Goal: Task Accomplishment & Management: Use online tool/utility

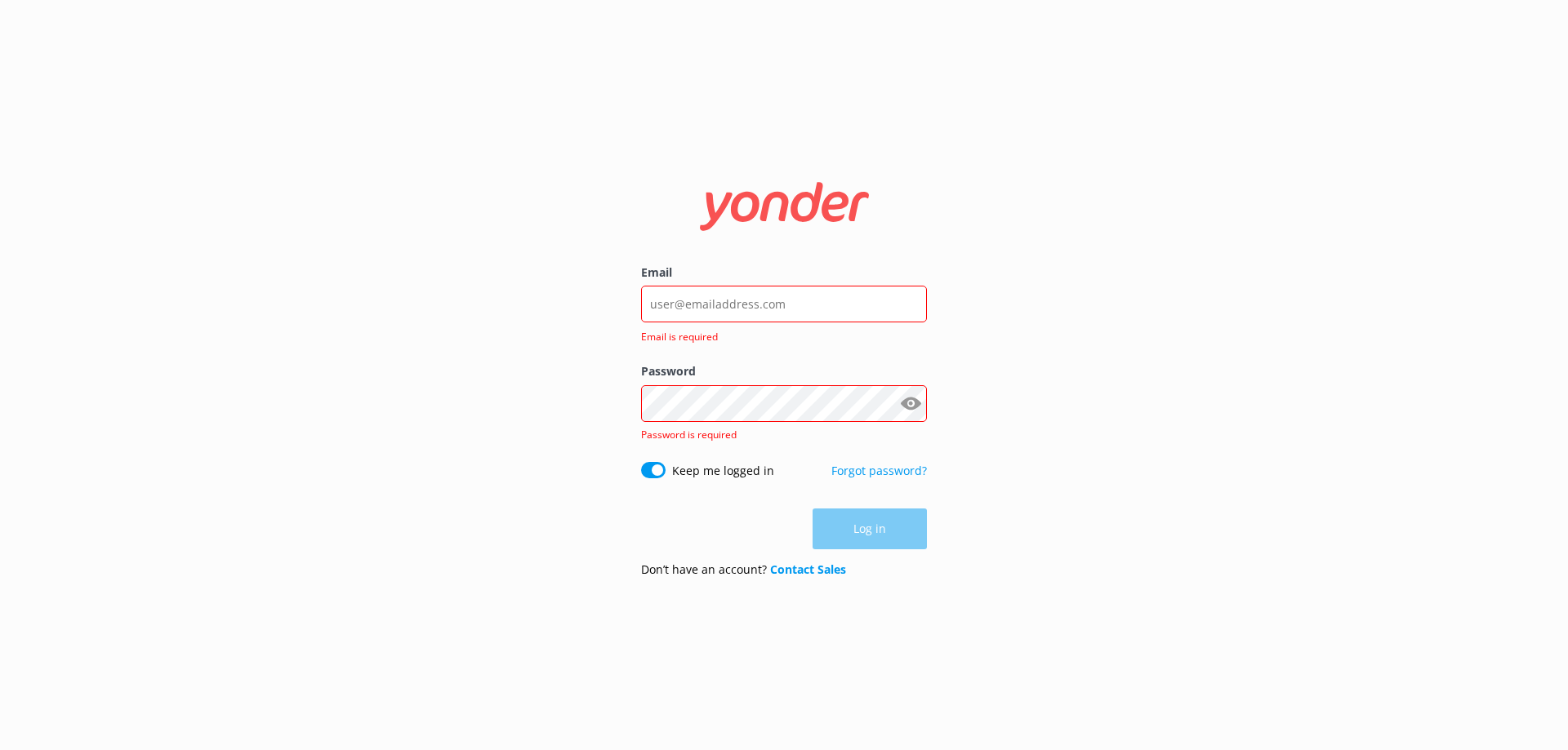
type input "[EMAIL_ADDRESS][DOMAIN_NAME]"
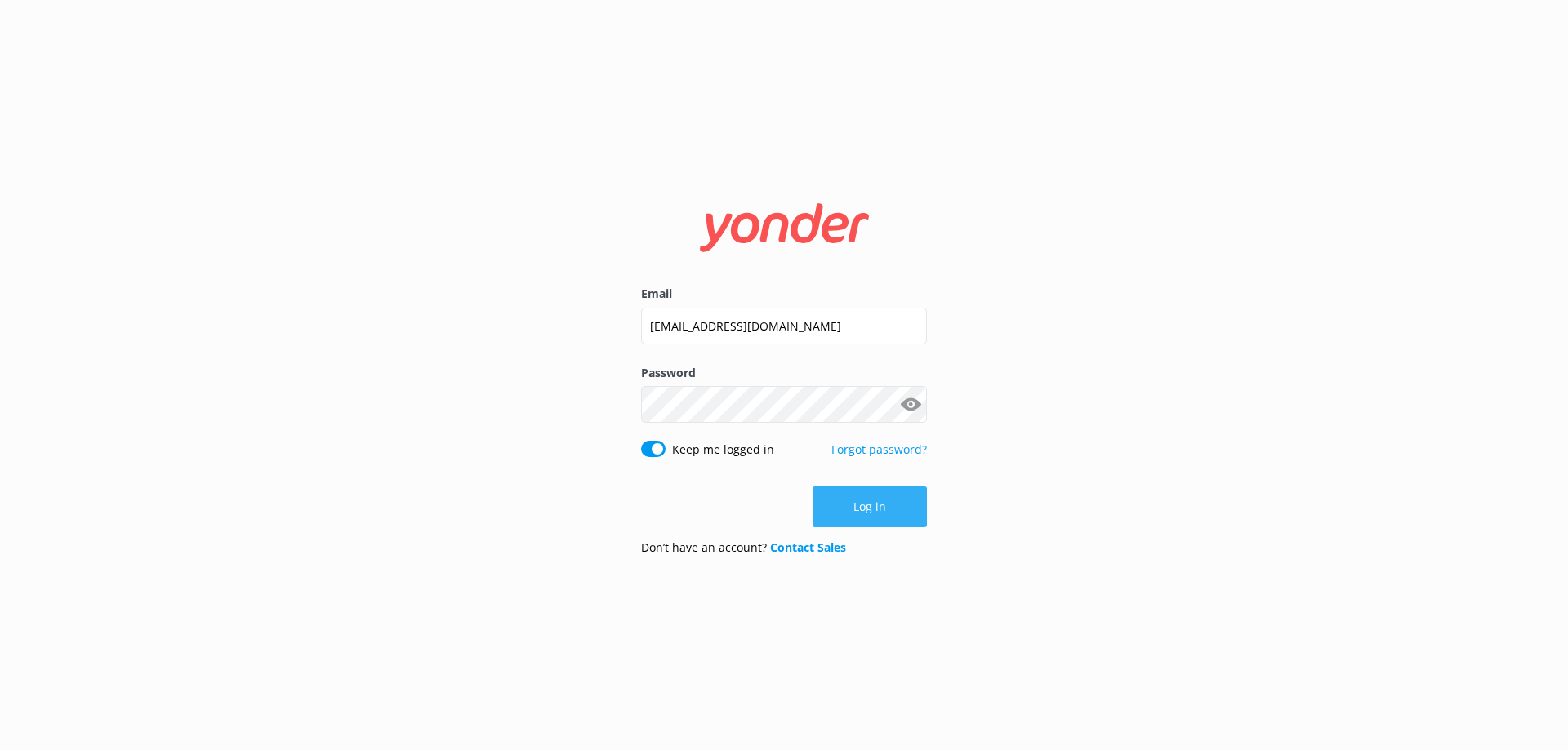
click at [894, 513] on button "Log in" at bounding box center [869, 506] width 114 height 41
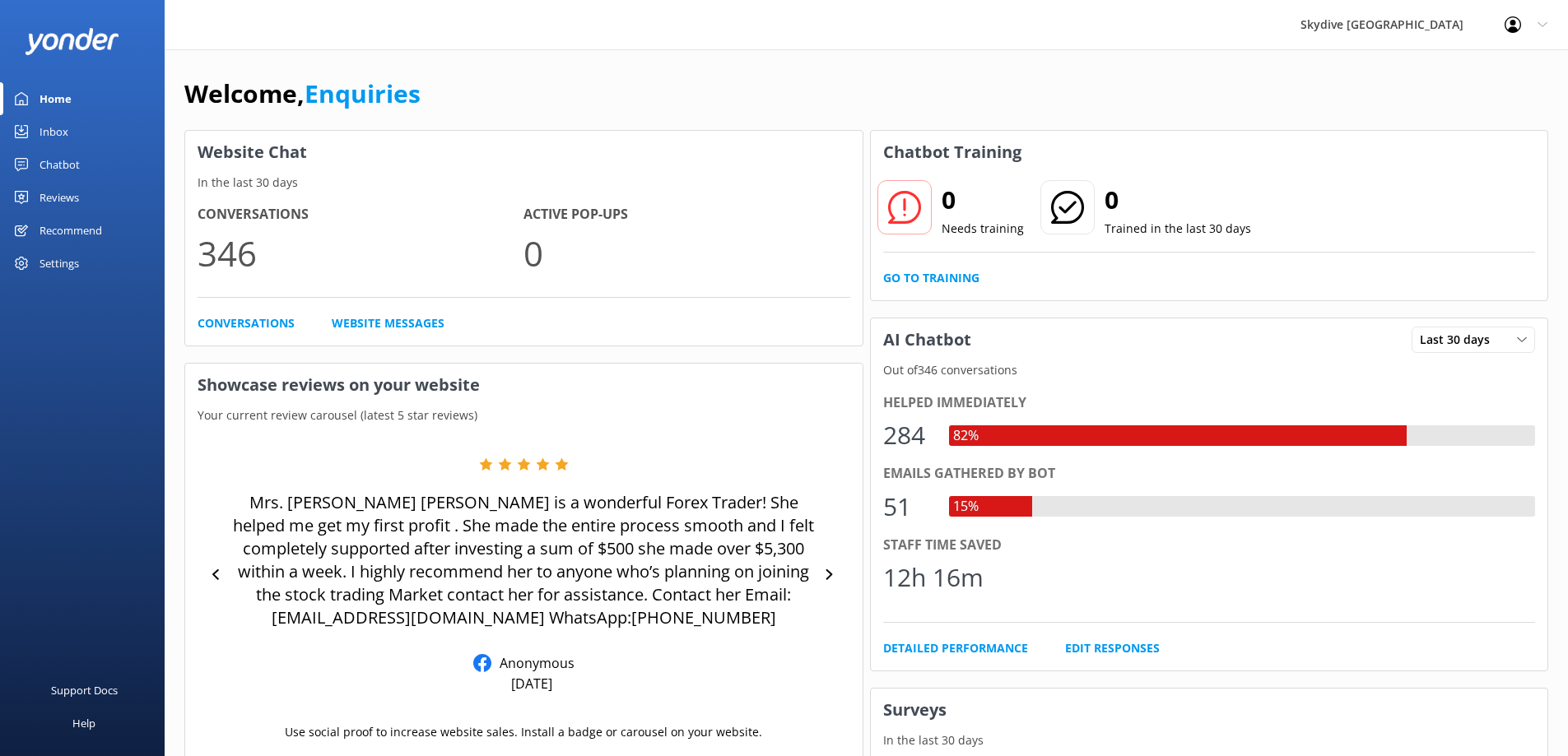
click at [58, 158] on div "Chatbot" at bounding box center [60, 164] width 40 height 33
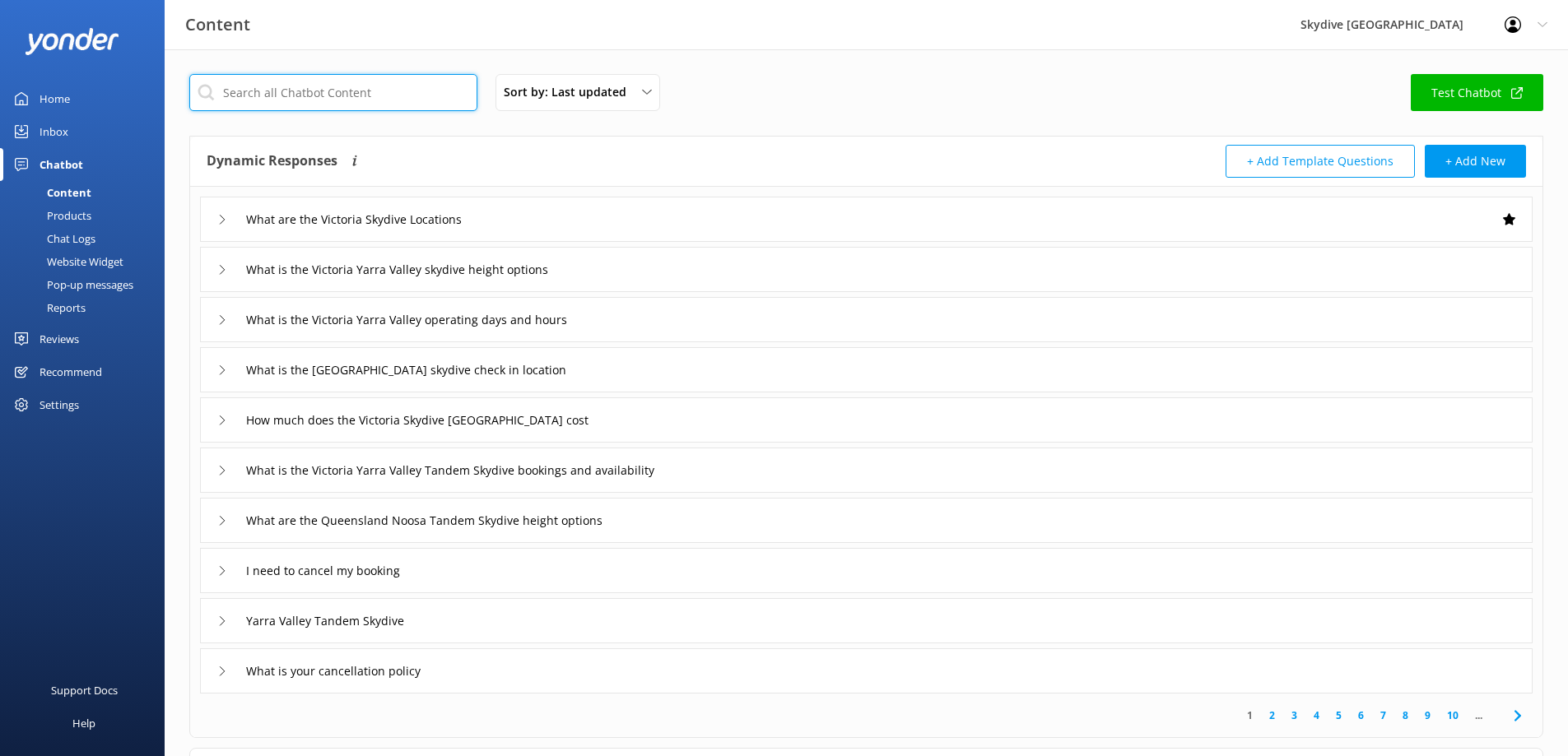
click at [276, 92] on input "text" at bounding box center [333, 92] width 288 height 37
click at [312, 94] on input "text" at bounding box center [333, 92] width 288 height 37
click at [253, 99] on input "text" at bounding box center [333, 92] width 288 height 37
paste input "discounts on your vouchers"
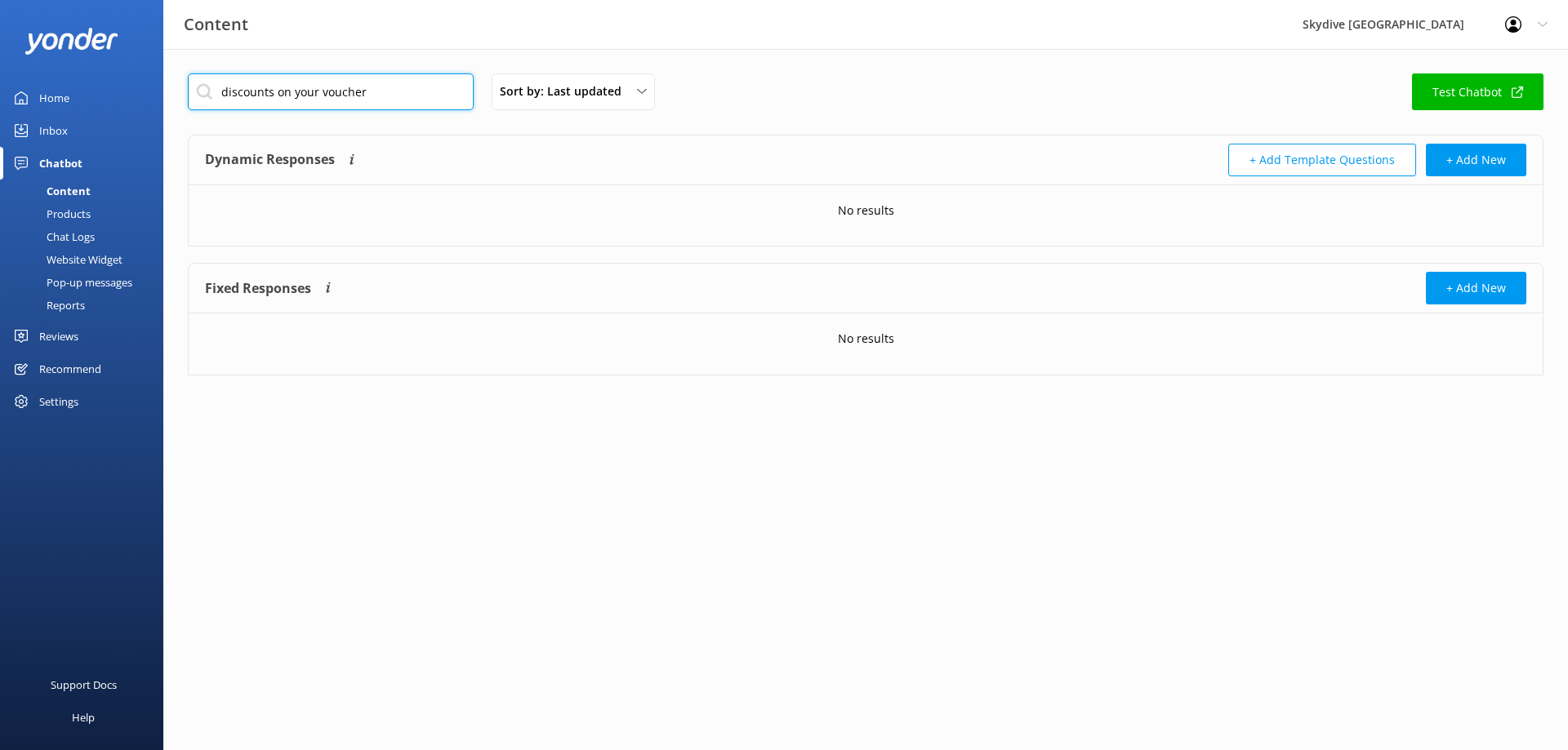
type input "discounts on your voucher"
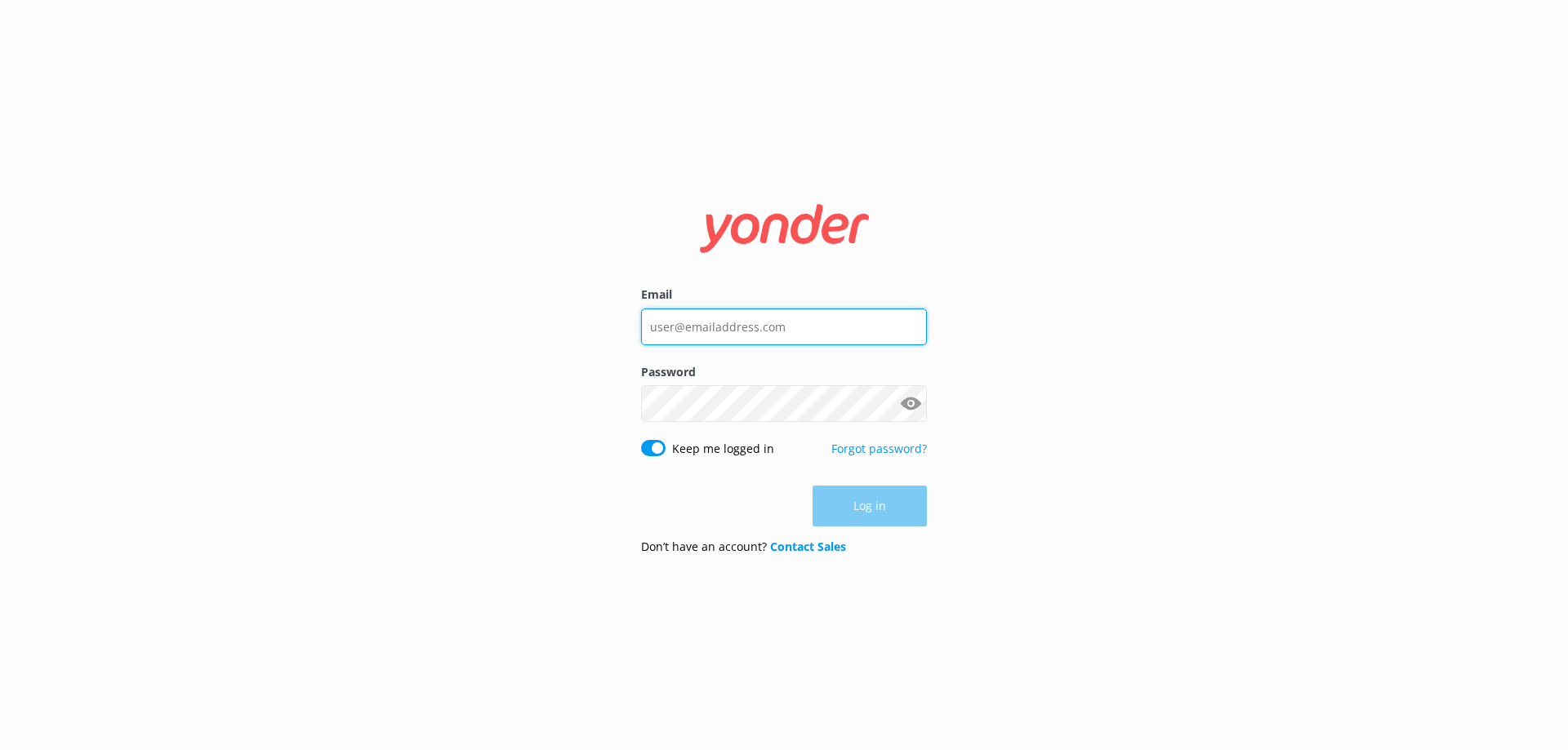
click at [708, 330] on input "Email" at bounding box center [784, 327] width 286 height 37
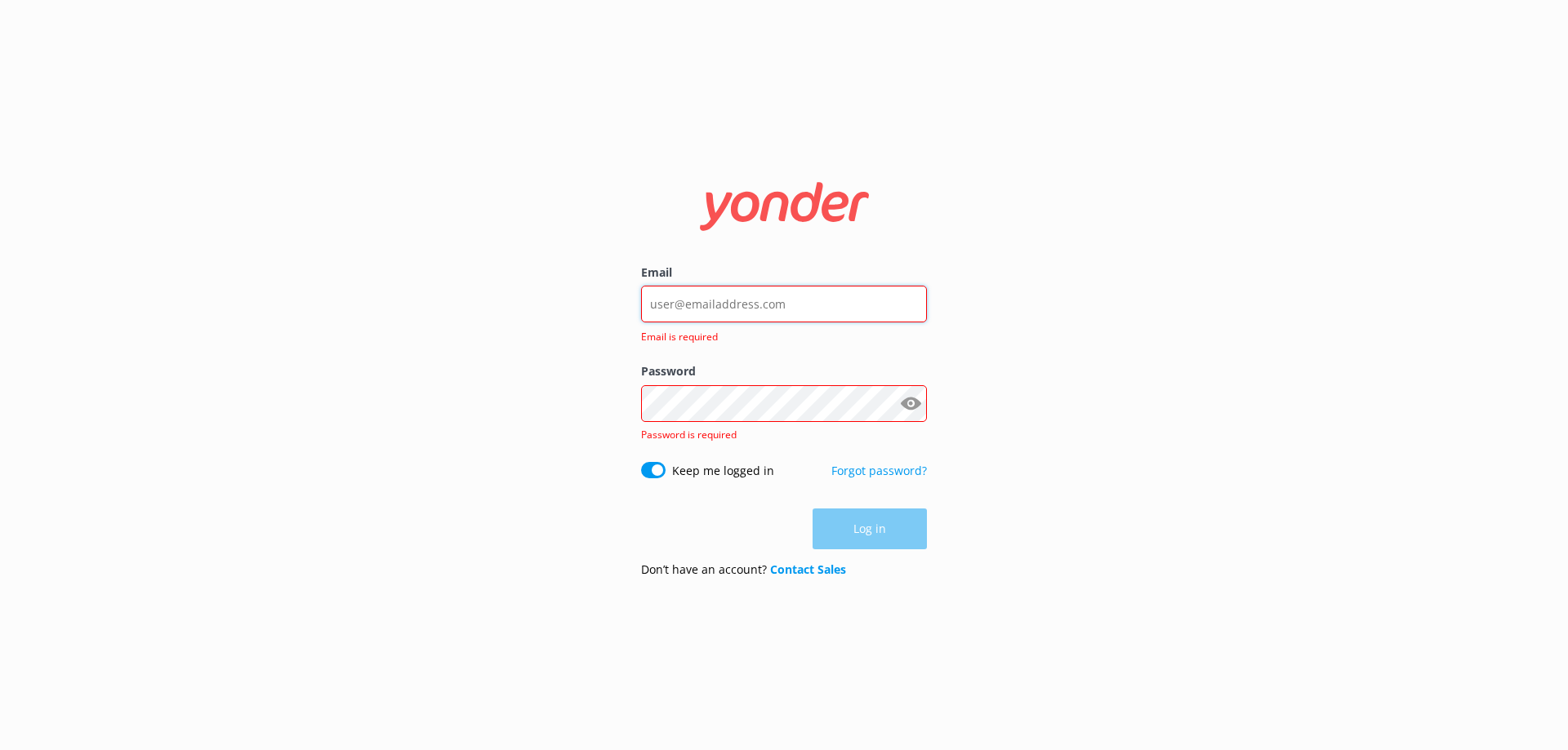
click at [690, 309] on input "Email" at bounding box center [784, 304] width 286 height 37
drag, startPoint x: 866, startPoint y: 291, endPoint x: 1265, endPoint y: 49, distance: 466.7
click at [868, 284] on div "Email Email is required" at bounding box center [784, 313] width 286 height 99
click at [670, 314] on input "Email" at bounding box center [784, 304] width 286 height 37
paste input "discounts on your vouchers"
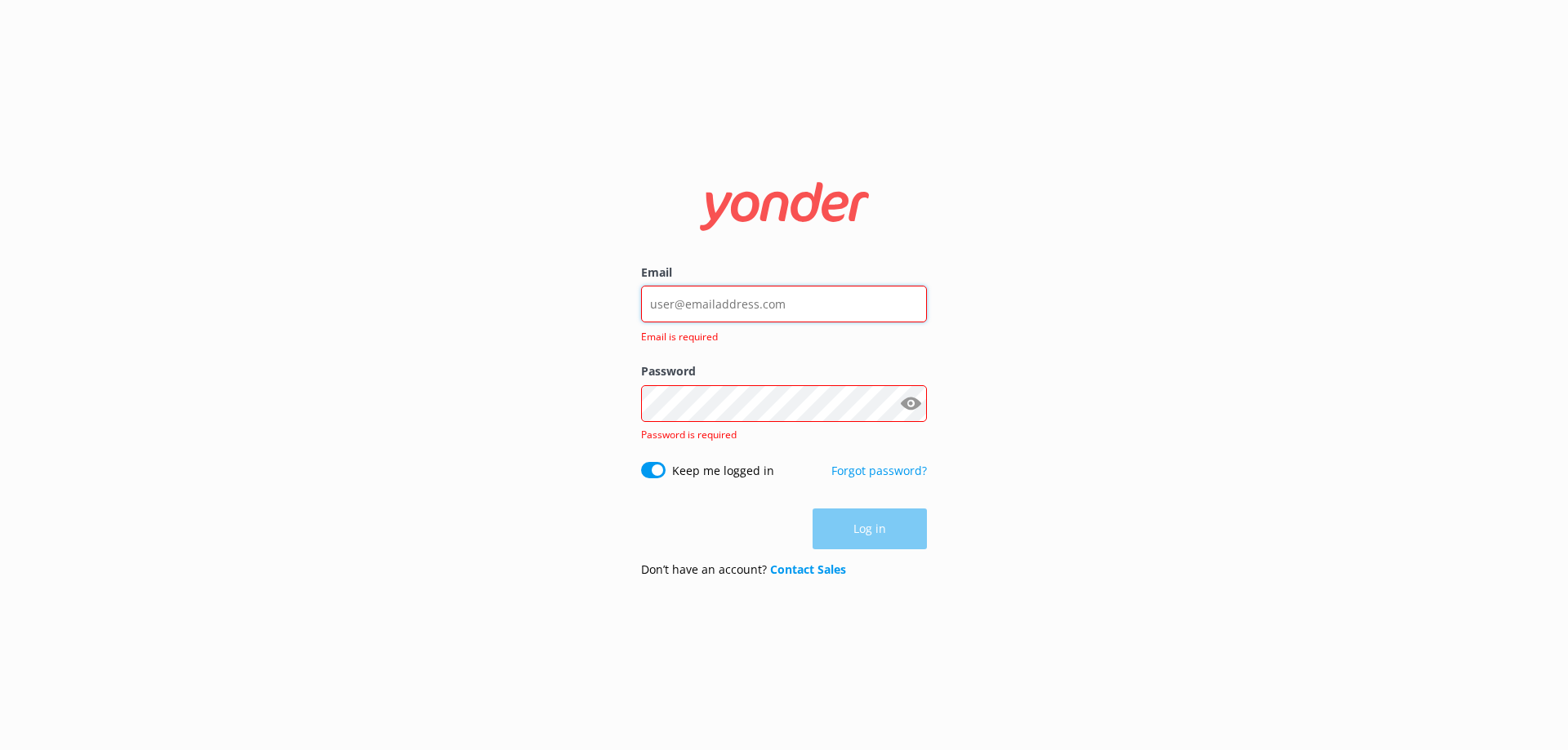
type input "discounts on your vouchers"
drag, startPoint x: 814, startPoint y: 302, endPoint x: 508, endPoint y: 305, distance: 306.0
click at [507, 309] on div "Email discounts on your vouchers Invalid email format Password Show password Pa…" at bounding box center [784, 375] width 1568 height 750
click at [765, 306] on input "Email" at bounding box center [784, 304] width 286 height 37
paste input "[EMAIL_ADDRESS][DOMAIN_NAME]"
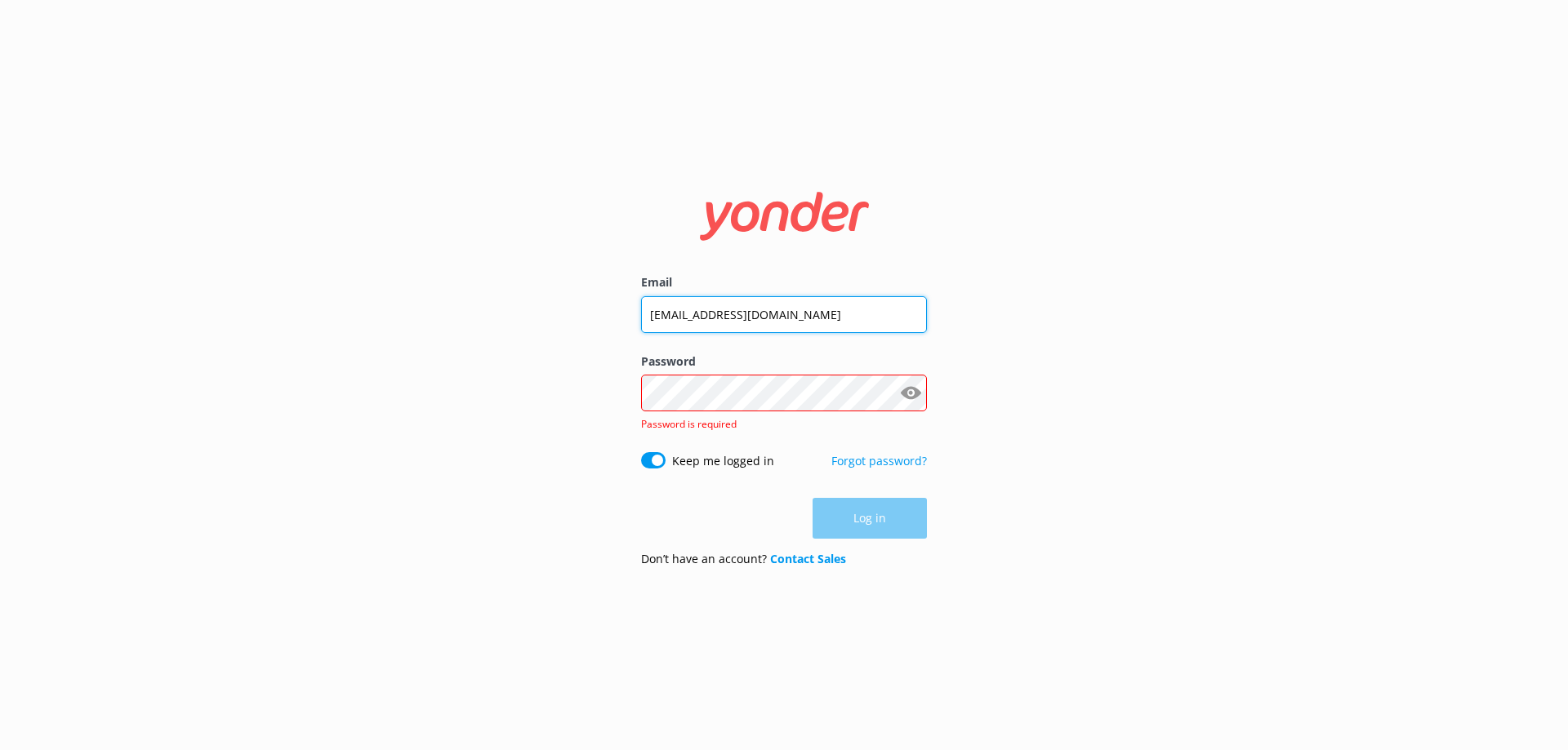
type input "[EMAIL_ADDRESS][DOMAIN_NAME]"
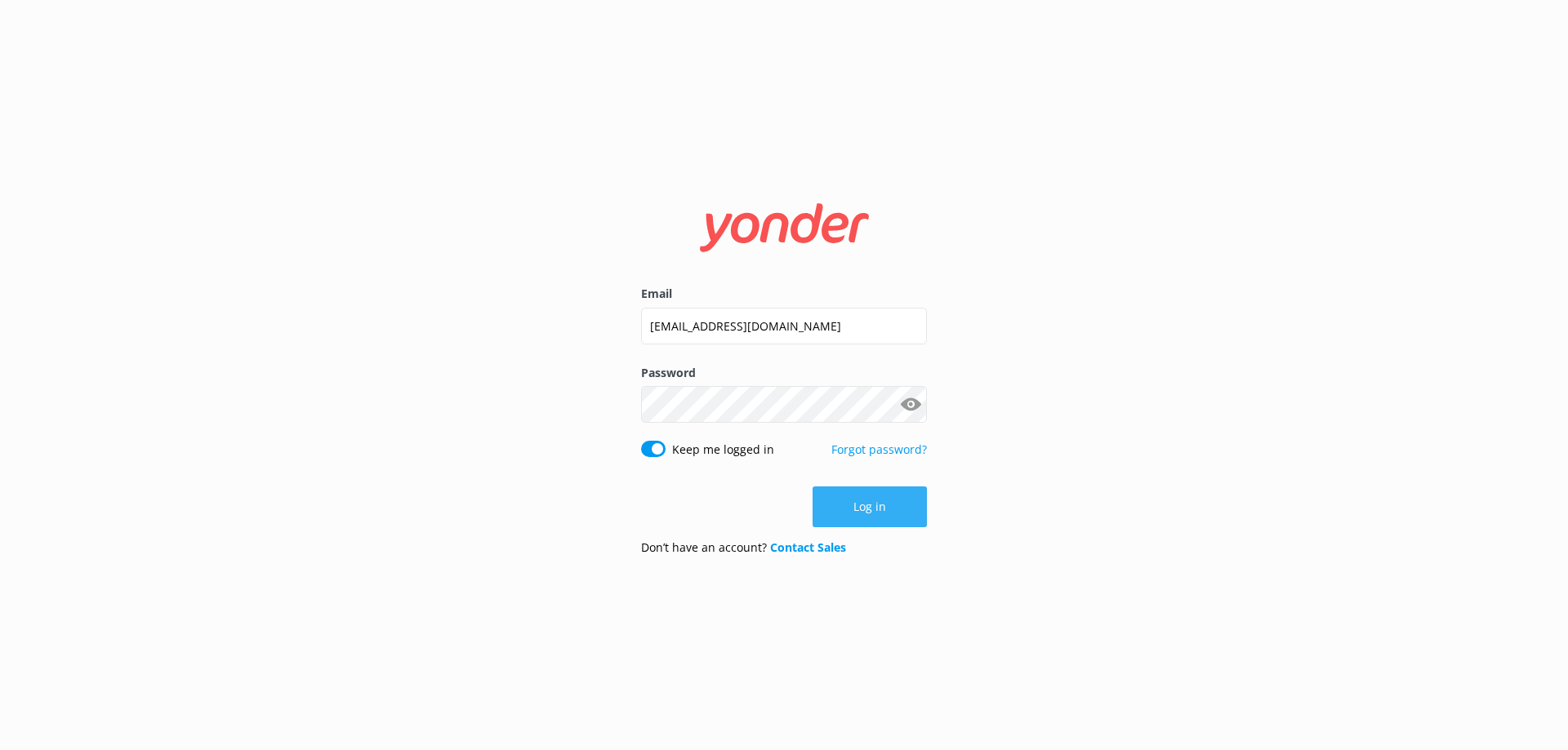
drag, startPoint x: 847, startPoint y: 514, endPoint x: 877, endPoint y: 500, distance: 33.1
click at [849, 514] on button "Log in" at bounding box center [869, 506] width 114 height 41
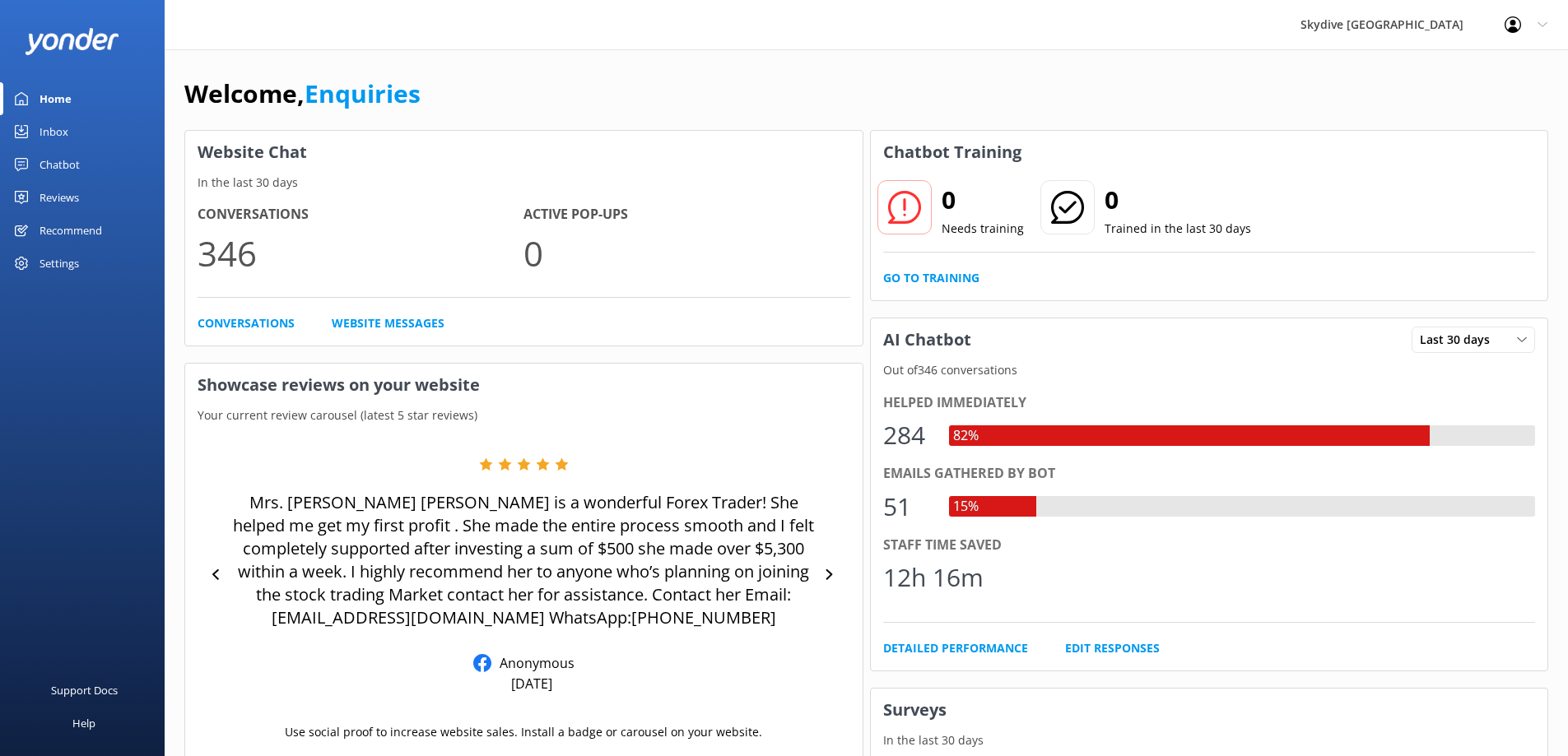
click at [59, 163] on div "Chatbot" at bounding box center [60, 164] width 40 height 33
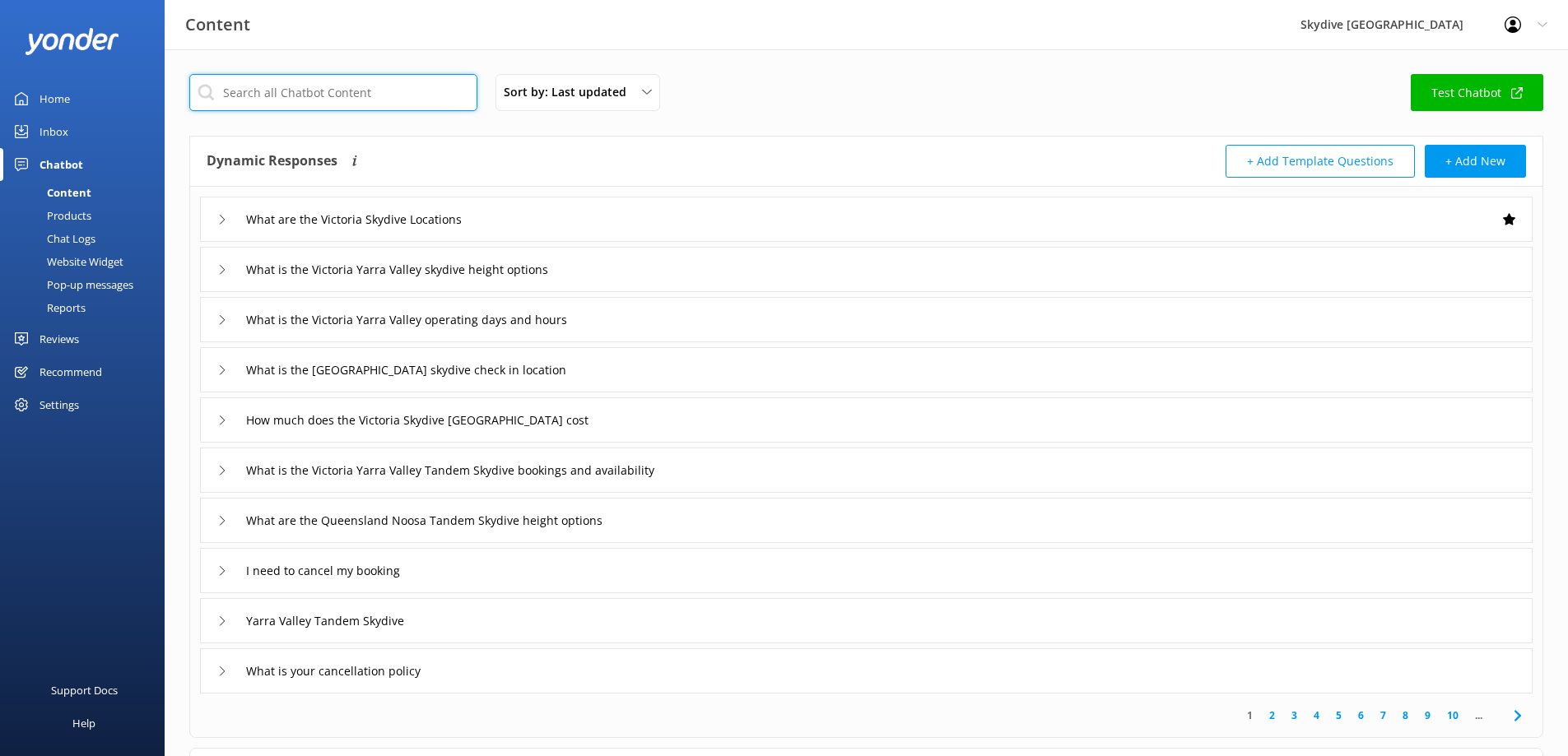
click at [320, 94] on input "text" at bounding box center [333, 92] width 288 height 37
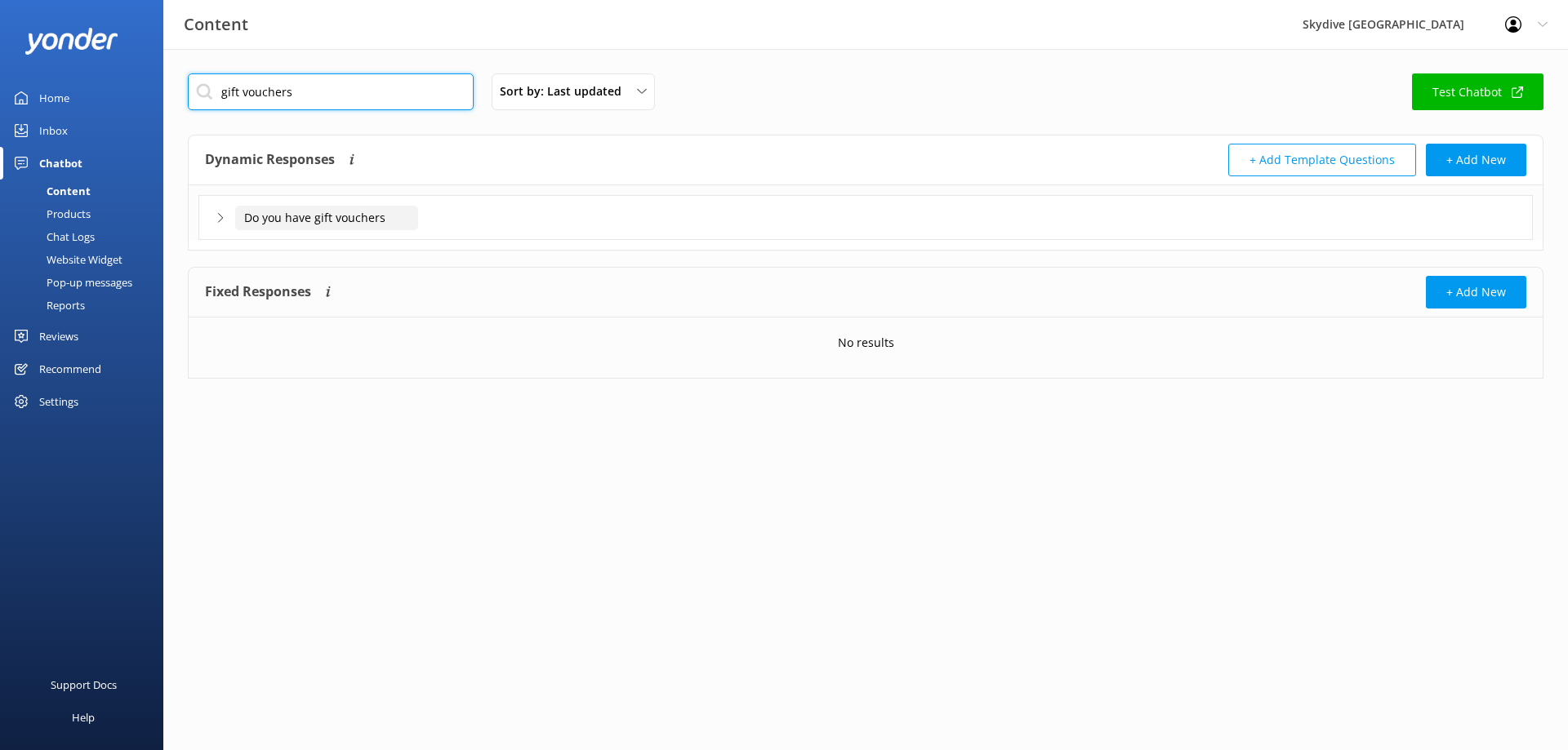
type input "gift vouchers"
click at [345, 229] on input "Do you have gift vouchers" at bounding box center [326, 218] width 183 height 24
